Goal: Task Accomplishment & Management: Manage account settings

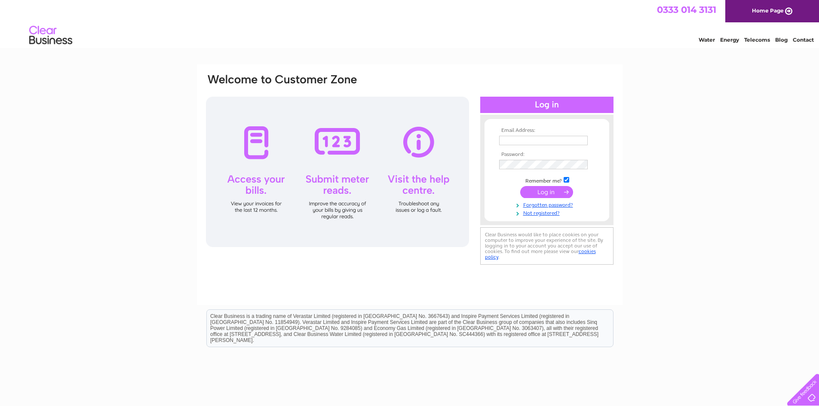
type input "girdletollbowlingclub@yahoo.co.uk"
click at [551, 195] on input "submit" at bounding box center [546, 192] width 53 height 12
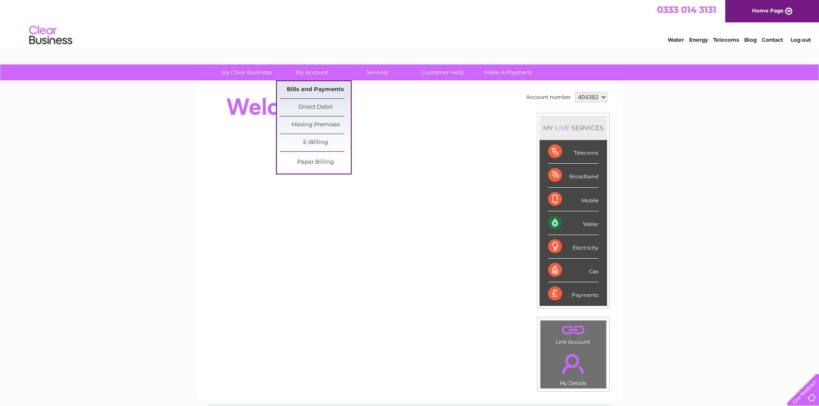
click at [322, 92] on link "Bills and Payments" at bounding box center [315, 89] width 71 height 17
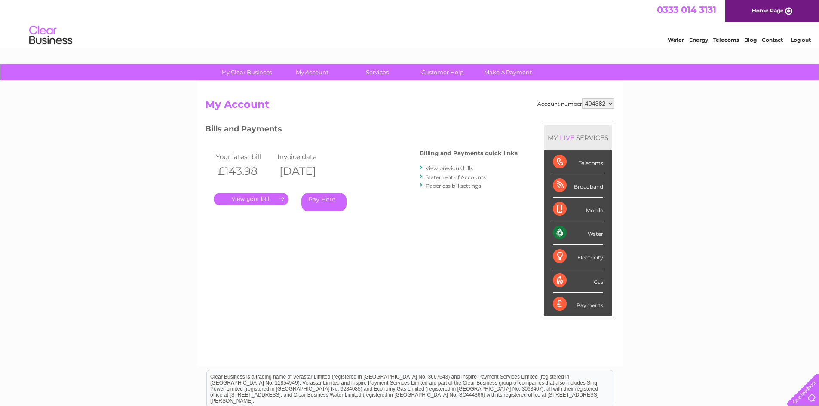
click at [457, 179] on link "Statement of Accounts" at bounding box center [455, 177] width 60 height 6
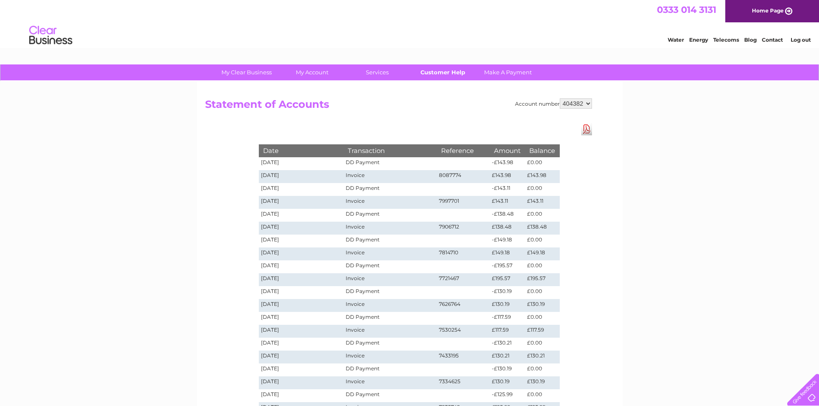
click at [443, 71] on link "Customer Help" at bounding box center [442, 72] width 71 height 16
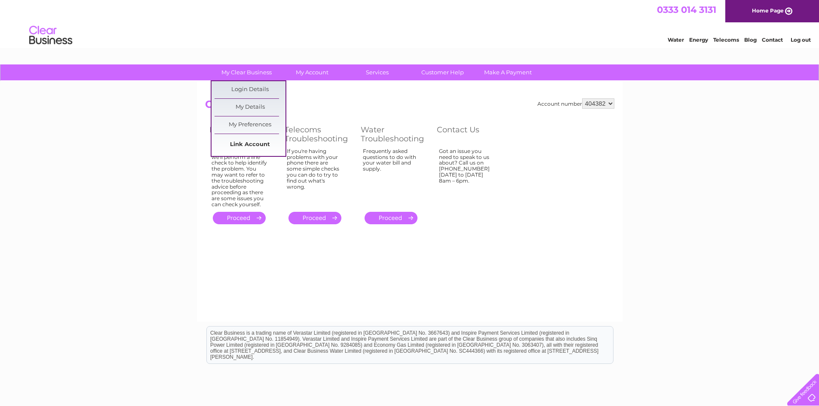
click at [262, 147] on link "Link Account" at bounding box center [249, 144] width 71 height 17
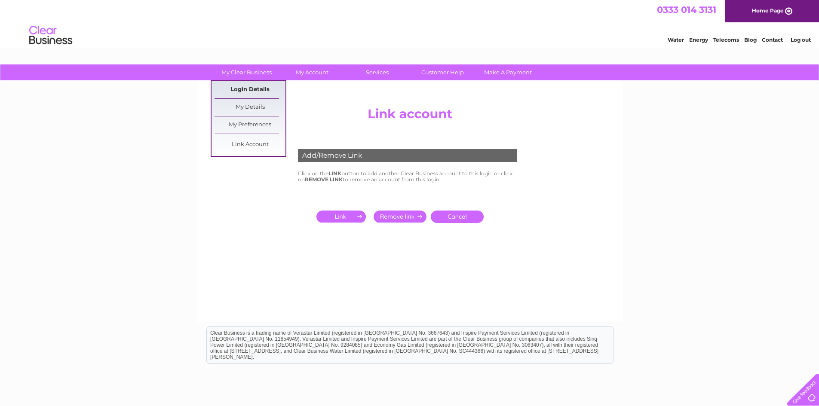
click at [250, 89] on link "Login Details" at bounding box center [249, 89] width 71 height 17
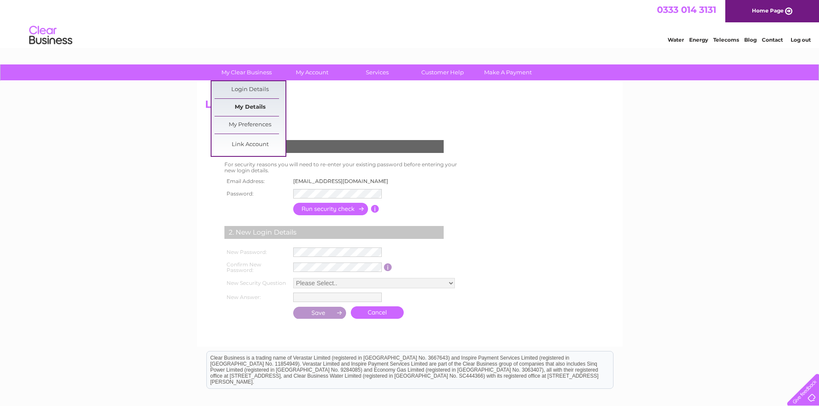
click at [255, 106] on link "My Details" at bounding box center [249, 107] width 71 height 17
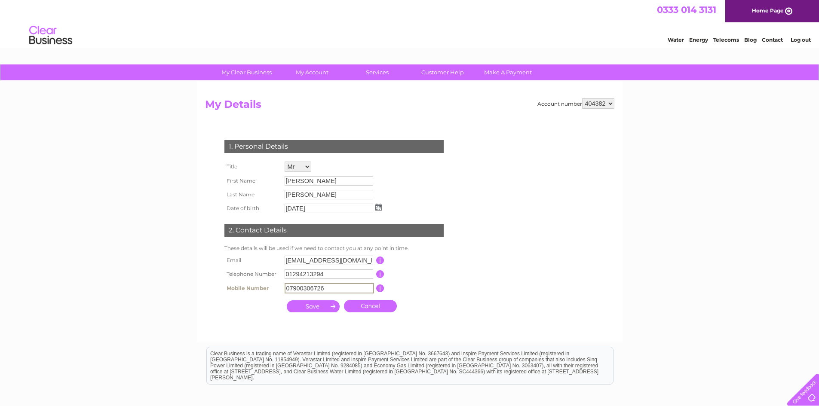
drag, startPoint x: 327, startPoint y: 288, endPoint x: 281, endPoint y: 287, distance: 45.6
click at [281, 287] on tr "Mobile Number 07900306726 This should be a valid mobile number starting with 07…" at bounding box center [337, 288] width 231 height 15
click at [326, 287] on input "text" at bounding box center [328, 288] width 89 height 10
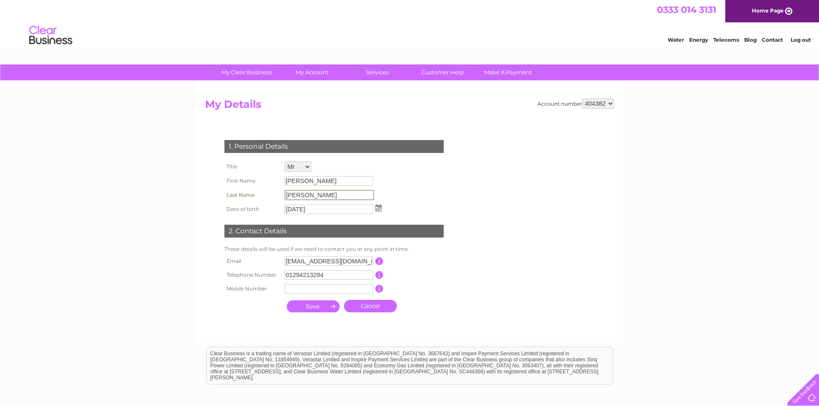
click at [306, 195] on input "Cowan" at bounding box center [328, 195] width 89 height 10
click at [309, 165] on select "Mr Mrs Ms Miss Dr Rev Prof Other" at bounding box center [298, 167] width 28 height 11
click at [284, 162] on select "Mr Mrs Ms Miss Dr Rev Prof Other" at bounding box center [298, 167] width 28 height 11
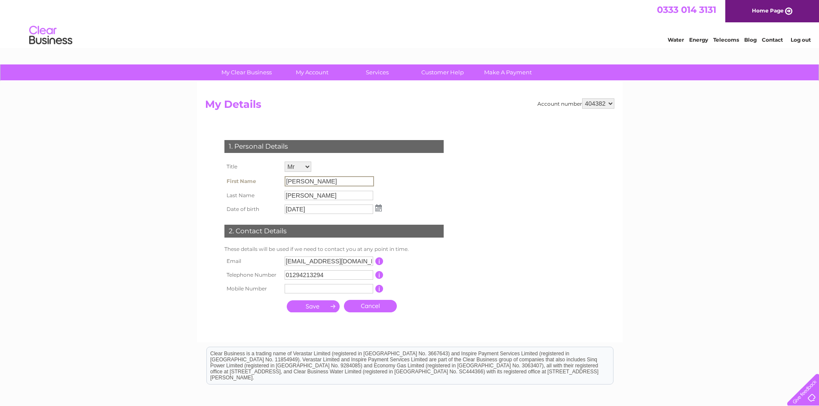
click at [299, 180] on input "Ian" at bounding box center [328, 181] width 89 height 10
drag, startPoint x: 290, startPoint y: 182, endPoint x: 174, endPoint y: 225, distance: 124.4
click at [174, 225] on div "My Clear Business Login Details My Details My Preferences Link Account My Accou…" at bounding box center [409, 276] width 819 height 424
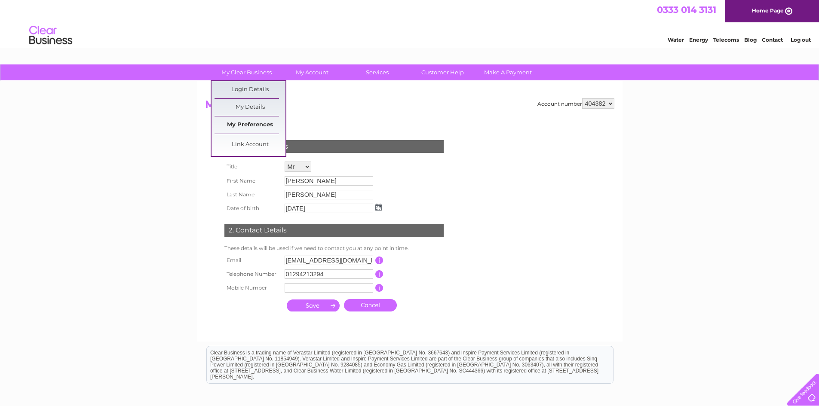
click at [255, 126] on link "My Preferences" at bounding box center [249, 124] width 71 height 17
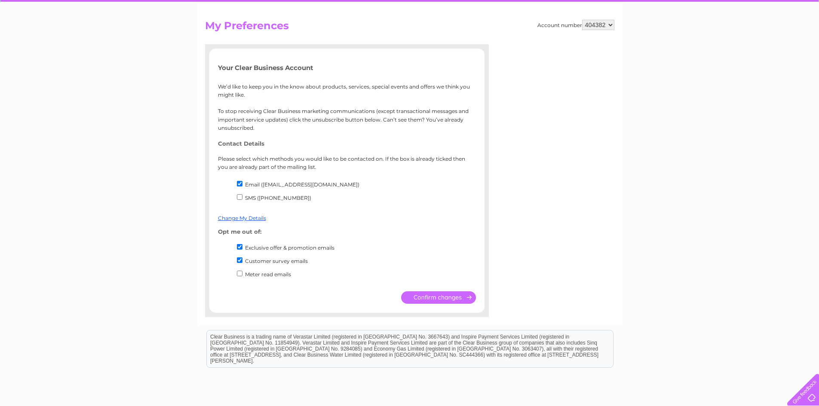
scroll to position [86, 0]
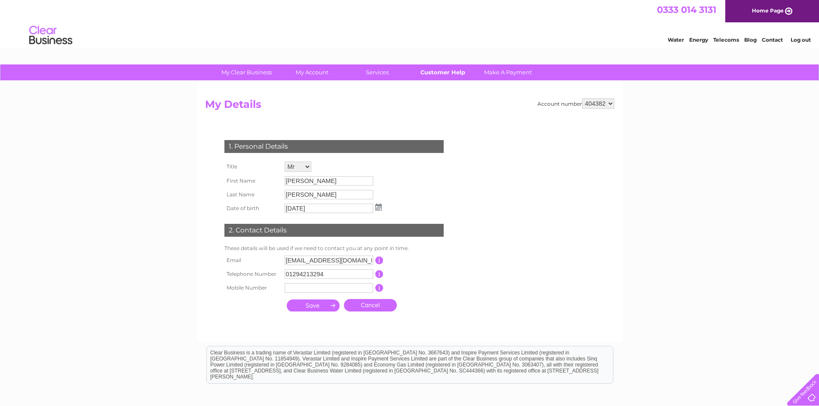
click at [444, 74] on link "Customer Help" at bounding box center [442, 72] width 71 height 16
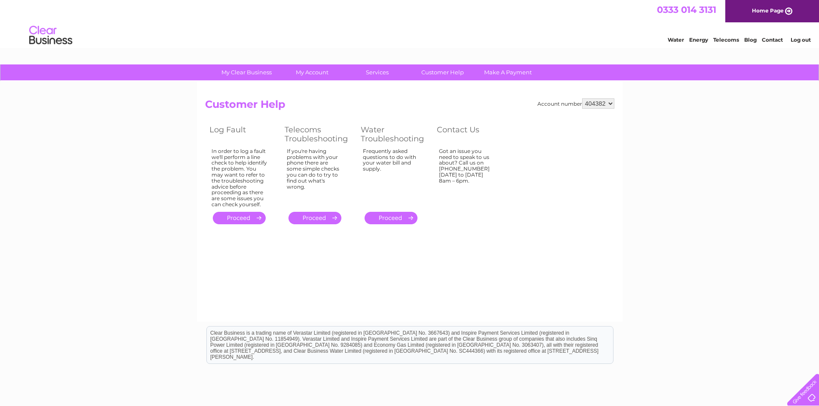
click at [774, 39] on link "Contact" at bounding box center [771, 40] width 21 height 6
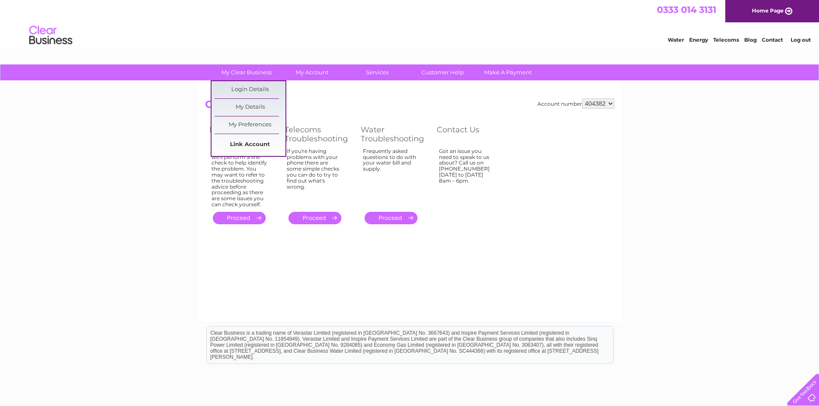
click at [262, 146] on link "Link Account" at bounding box center [249, 144] width 71 height 17
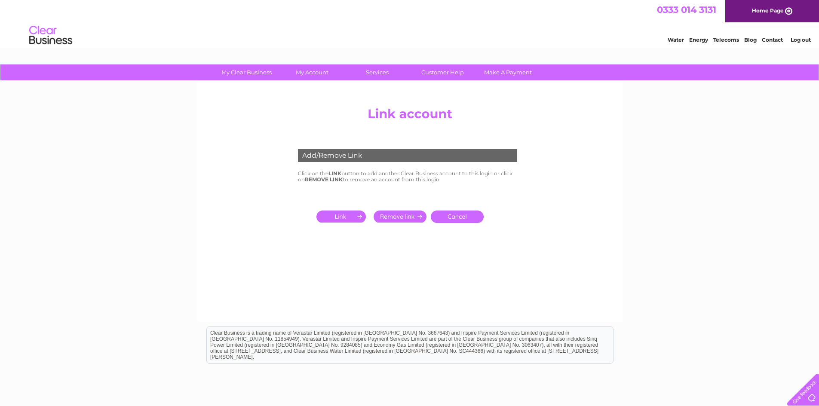
click at [352, 216] on input "submit" at bounding box center [342, 217] width 53 height 12
